Goal: Information Seeking & Learning: Understand process/instructions

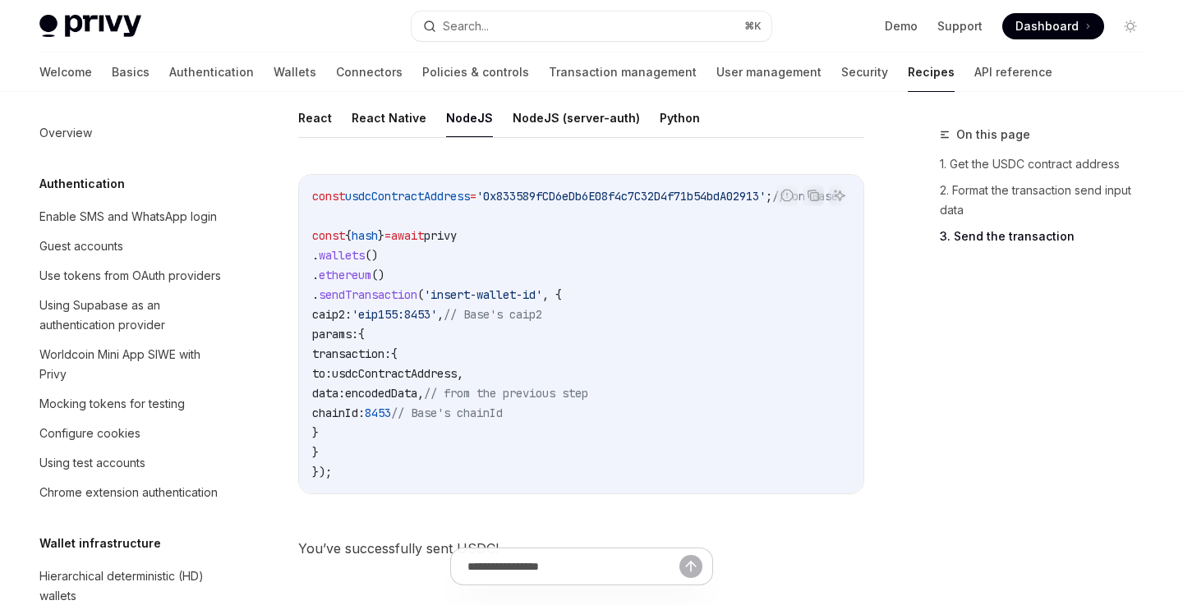
scroll to position [2120, 0]
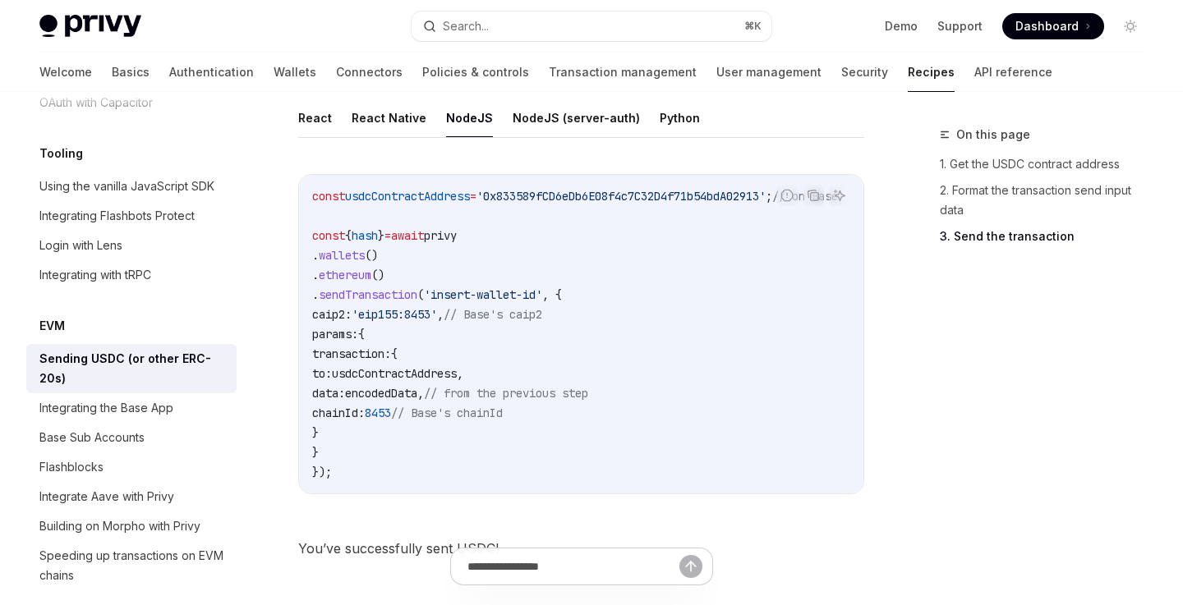
type textarea "*"
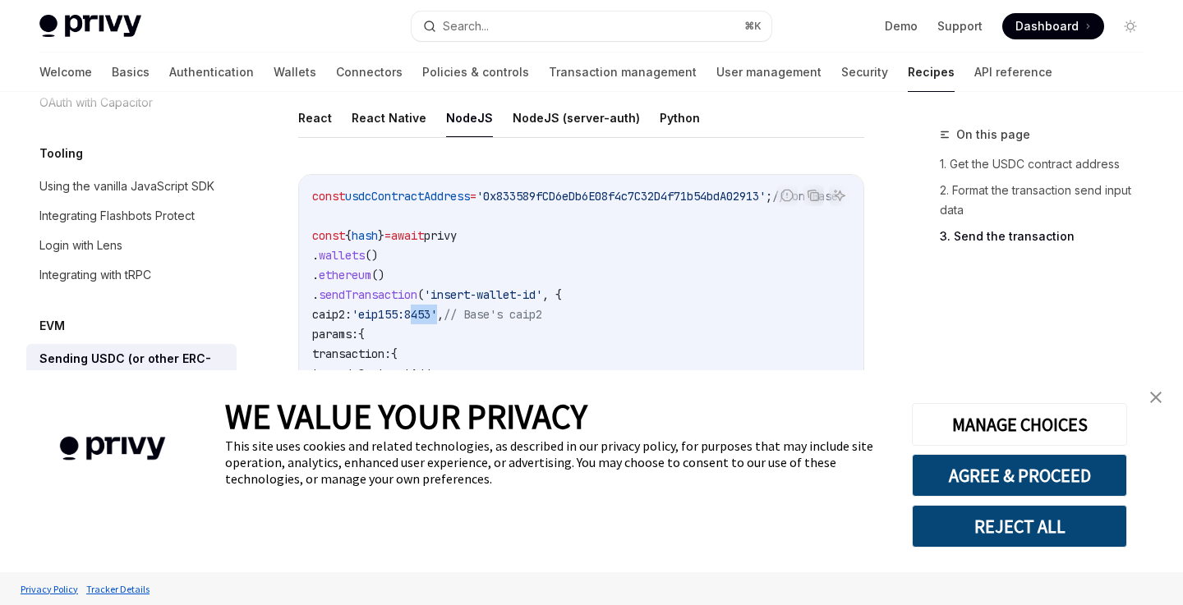
drag, startPoint x: 472, startPoint y: 315, endPoint x: 444, endPoint y: 315, distance: 27.9
click at [437, 315] on span "'eip155:8453'" at bounding box center [394, 314] width 85 height 15
copy span "8453"
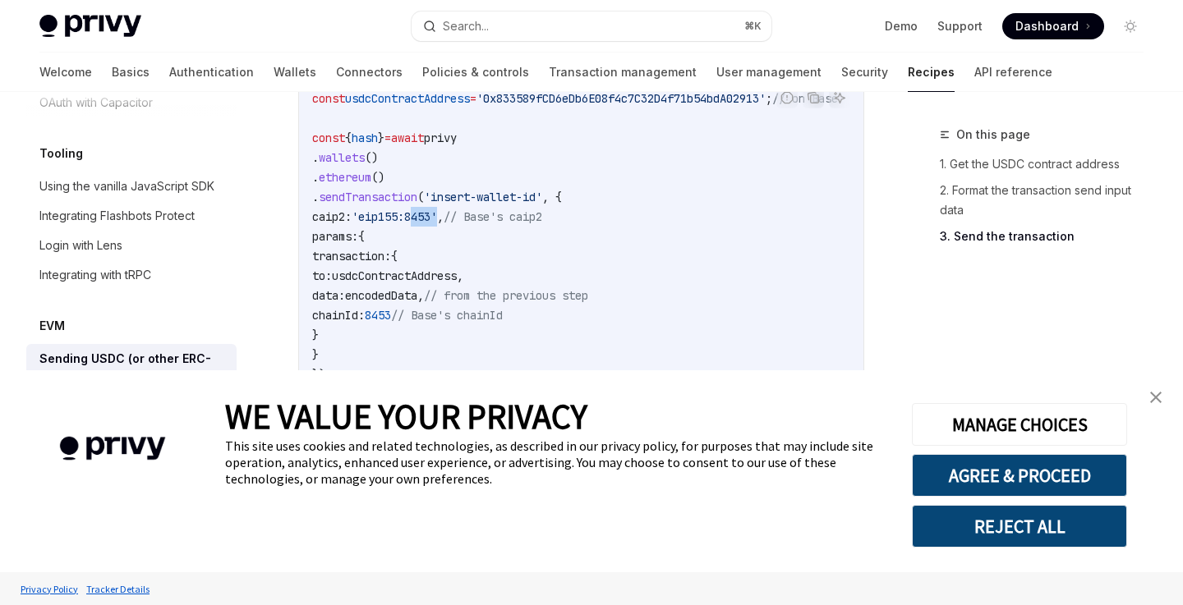
scroll to position [1498, 0]
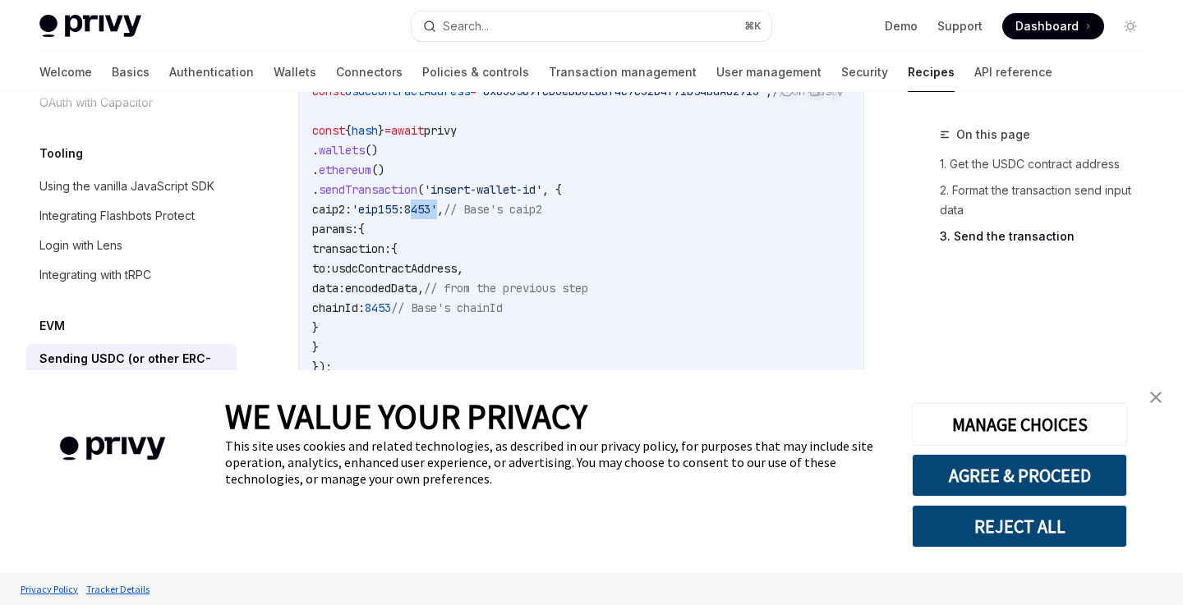
drag, startPoint x: 353, startPoint y: 249, endPoint x: 398, endPoint y: 322, distance: 86.0
click at [398, 322] on code "const usdcContractAddress = '0x833589fCD6eDb6E08f4c7C32D4f71b54bdA02913' ; // o…" at bounding box center [594, 229] width 565 height 296
copy code "transaction: { to: usdcContractAddress , data: encodedData , // from the previo…"
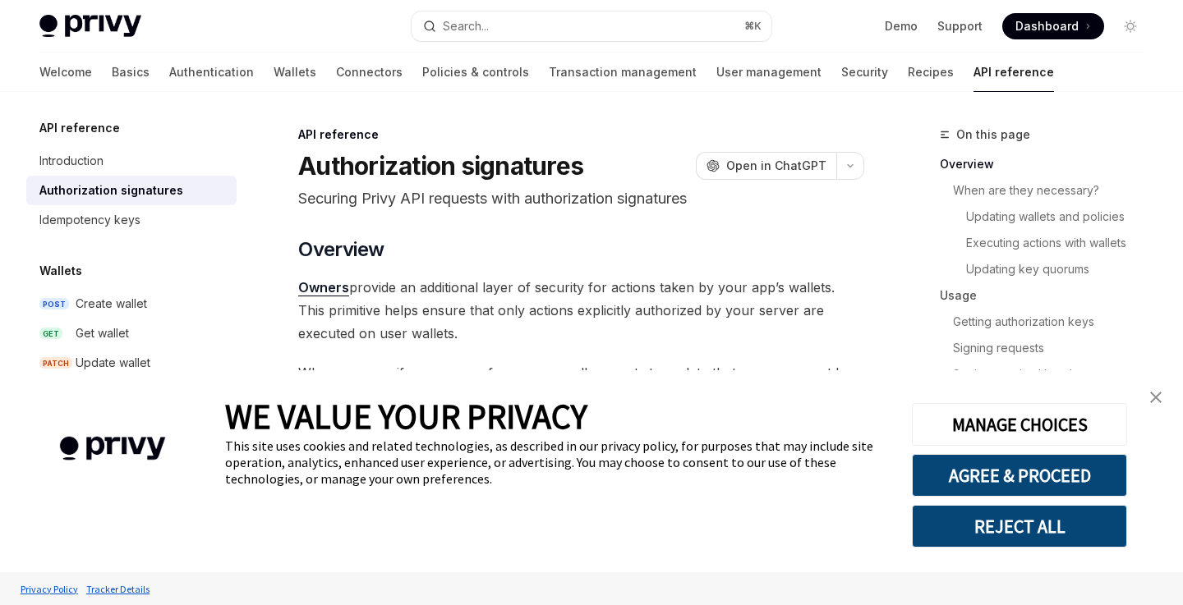
scroll to position [122, 0]
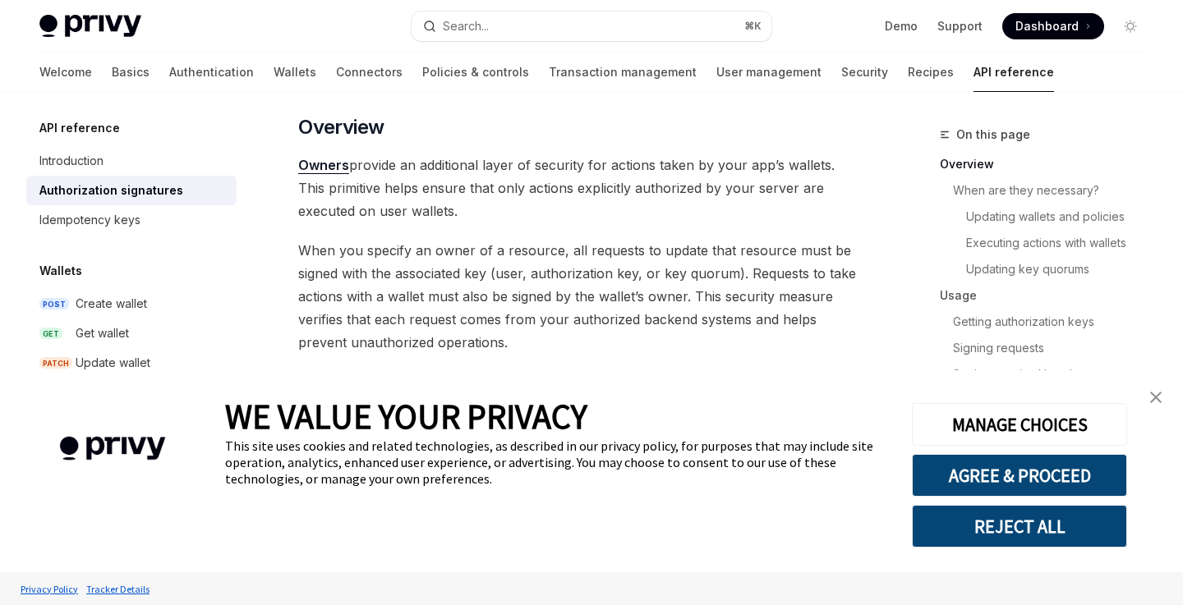
click at [1165, 398] on link "close banner" at bounding box center [1155, 397] width 33 height 33
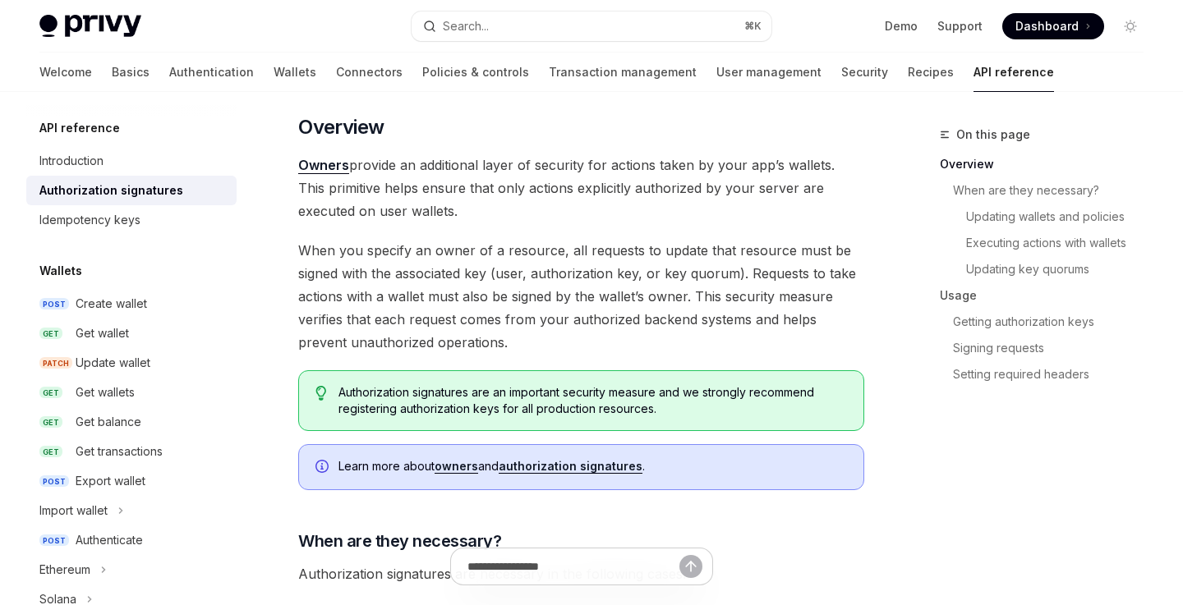
scroll to position [1794, 0]
